Goal: Transaction & Acquisition: Obtain resource

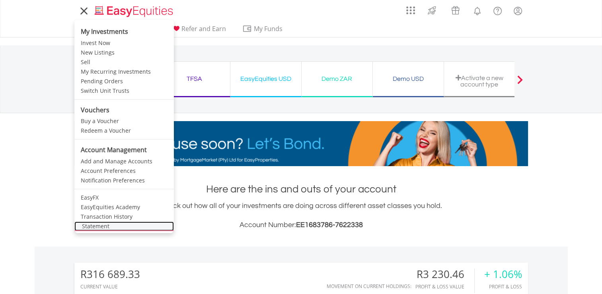
click at [107, 227] on link "Statement" at bounding box center [123, 226] width 99 height 10
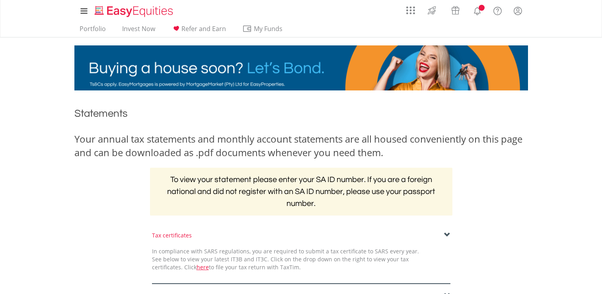
scroll to position [159, 0]
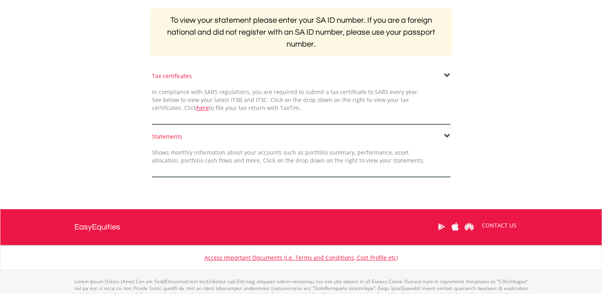
click at [443, 134] on div "Statements" at bounding box center [301, 136] width 298 height 8
click at [444, 135] on span at bounding box center [447, 136] width 6 height 6
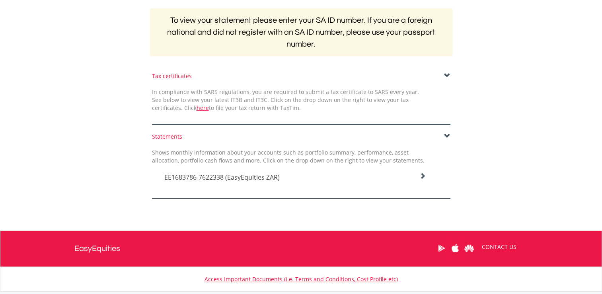
click at [422, 177] on icon at bounding box center [422, 176] width 6 height 6
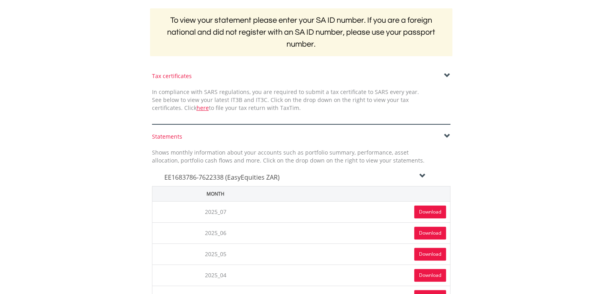
click at [426, 210] on link "Download" at bounding box center [430, 211] width 32 height 13
drag, startPoint x: 573, startPoint y: 91, endPoint x: 544, endPoint y: 60, distance: 42.8
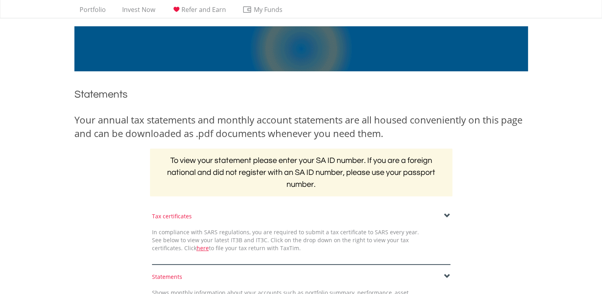
scroll to position [0, 0]
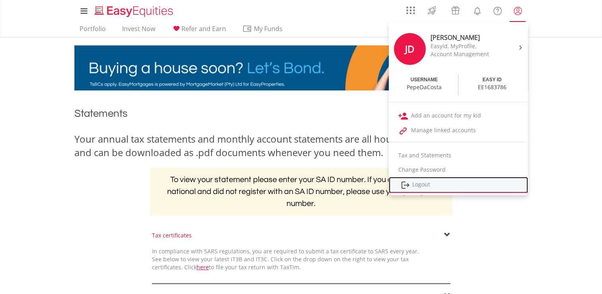
click at [430, 181] on link "Logout" at bounding box center [458, 185] width 139 height 16
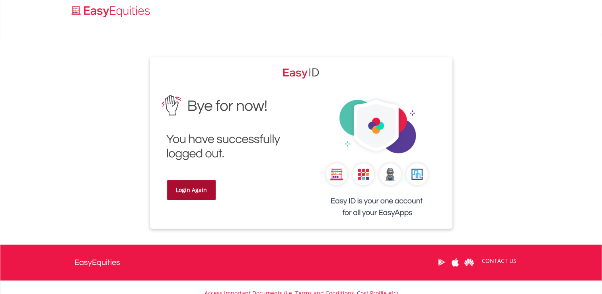
click at [192, 190] on link "Login Again" at bounding box center [191, 190] width 49 height 20
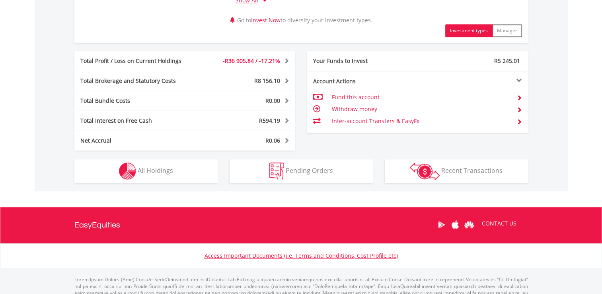
scroll to position [431, 0]
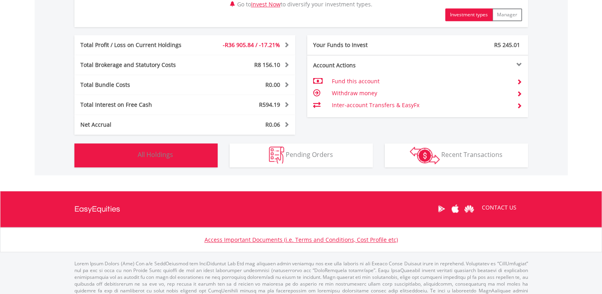
click at [187, 152] on button "Holdings All Holdings" at bounding box center [145, 155] width 143 height 24
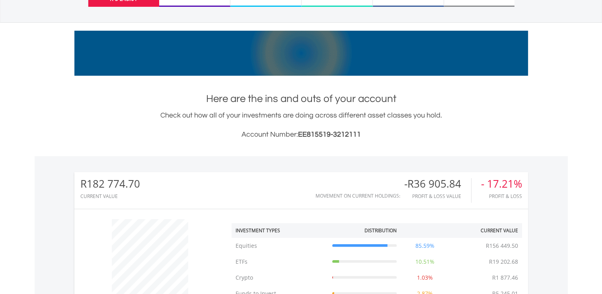
scroll to position [0, 0]
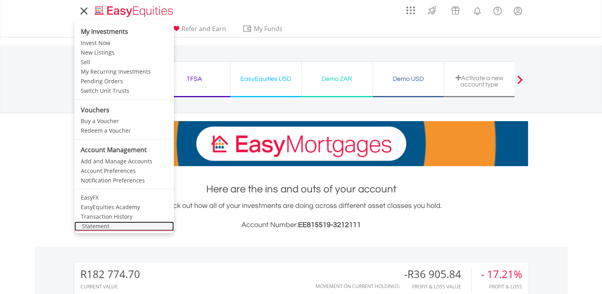
click at [88, 227] on link "Statement" at bounding box center [123, 226] width 99 height 10
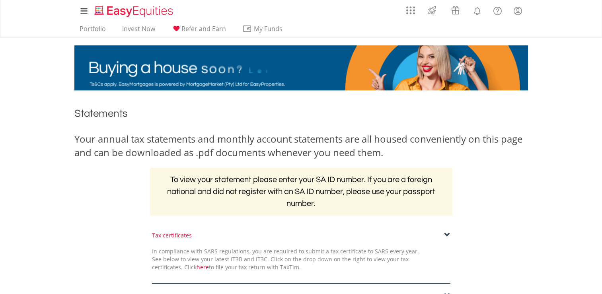
scroll to position [188, 0]
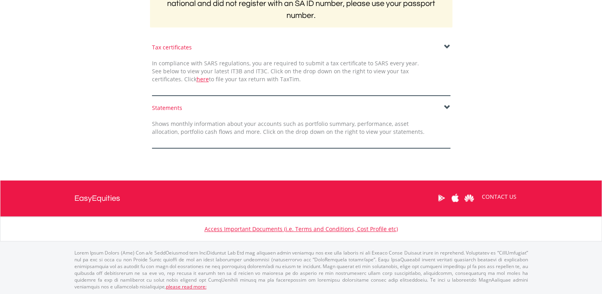
click at [446, 105] on span at bounding box center [447, 107] width 6 height 6
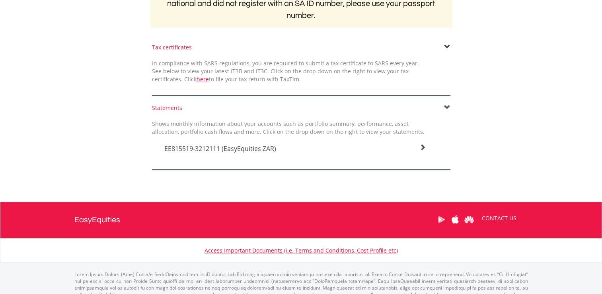
click at [426, 147] on div "EE815519-3212111 (EasyEquities ZAR)" at bounding box center [295, 146] width 274 height 21
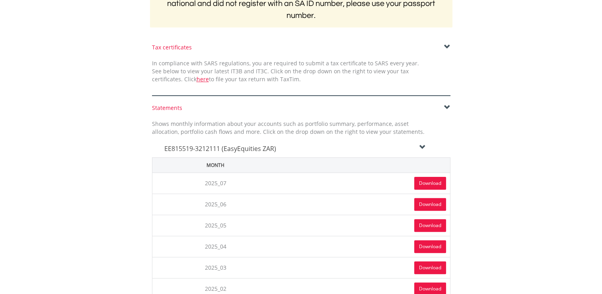
click at [423, 184] on link "Download" at bounding box center [430, 183] width 32 height 13
drag, startPoint x: 522, startPoint y: 165, endPoint x: 501, endPoint y: 147, distance: 27.4
